Goal: Navigation & Orientation: Understand site structure

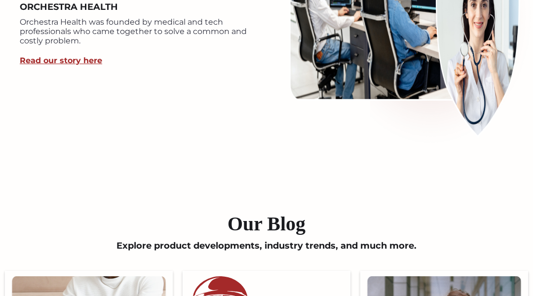
scroll to position [3125, 0]
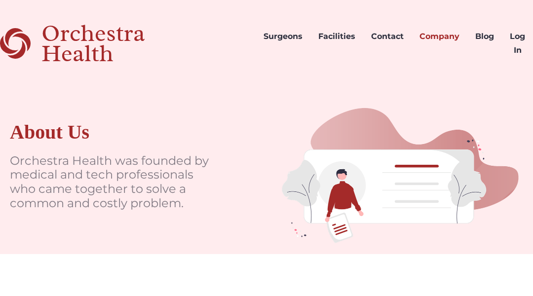
scroll to position [1604, 0]
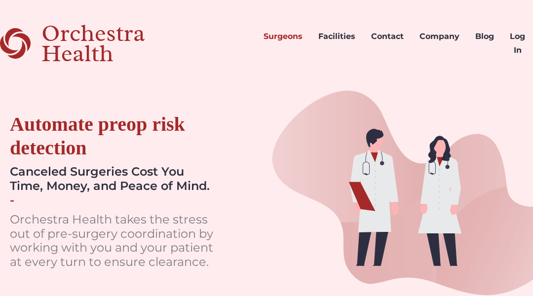
scroll to position [1222, 0]
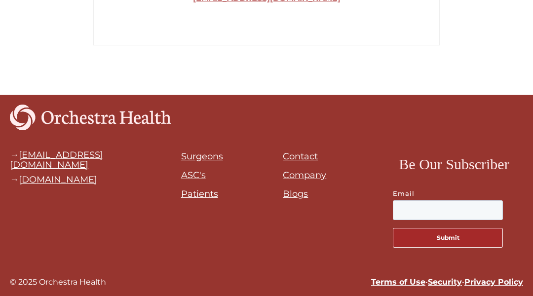
scroll to position [846, 0]
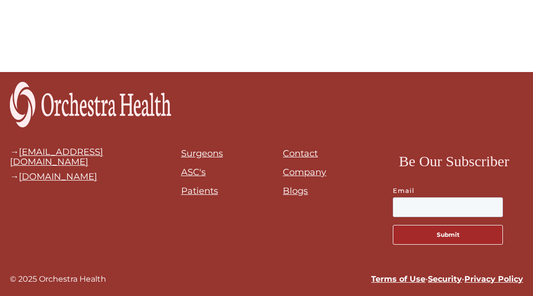
scroll to position [697, 0]
